Goal: Browse casually: Explore the website without a specific task or goal

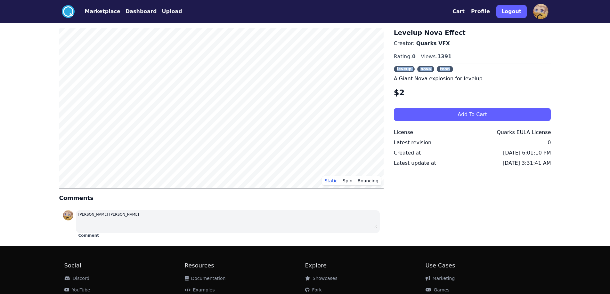
drag, startPoint x: 453, startPoint y: 65, endPoint x: 397, endPoint y: 70, distance: 56.6
click at [397, 70] on div "Levelup Nova Effect Creator: Quarks VFX Rating: 0 Views: 1391 leveup nova toon …" at bounding box center [472, 134] width 157 height 212
copy div "leveup nova toon"
click at [98, 10] on button "Marketplace" at bounding box center [103, 12] width 36 height 8
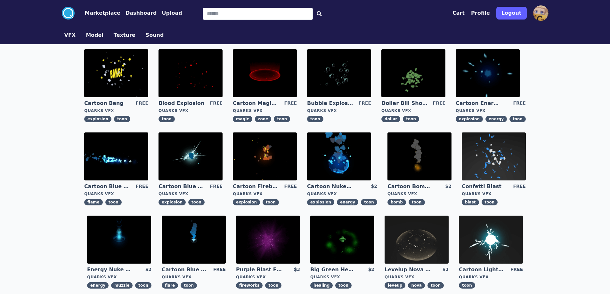
click at [272, 85] on img at bounding box center [265, 73] width 64 height 48
click at [267, 69] on img at bounding box center [265, 73] width 64 height 48
